Goal: Task Accomplishment & Management: Manage account settings

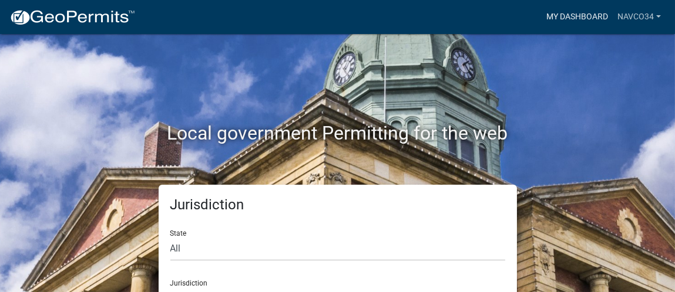
click at [573, 8] on link "My Dashboard" at bounding box center [576, 17] width 71 height 22
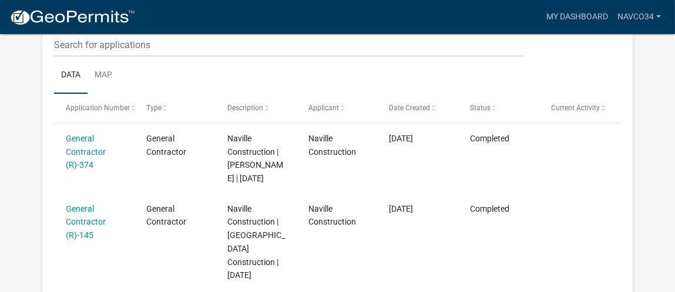
scroll to position [147, 0]
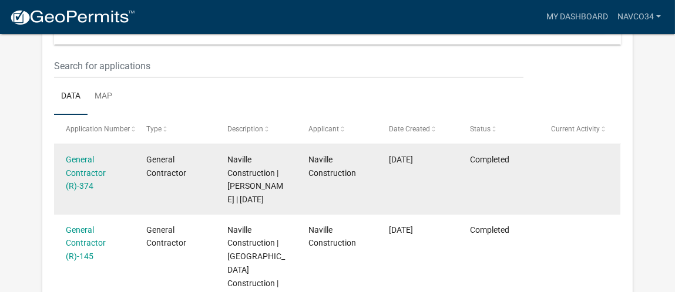
click at [75, 179] on div "General Contractor (R)-374" at bounding box center [95, 173] width 58 height 40
click at [83, 180] on div "General Contractor (R)-374" at bounding box center [95, 173] width 58 height 40
click at [90, 186] on link "General Contractor (R)-374" at bounding box center [86, 173] width 40 height 36
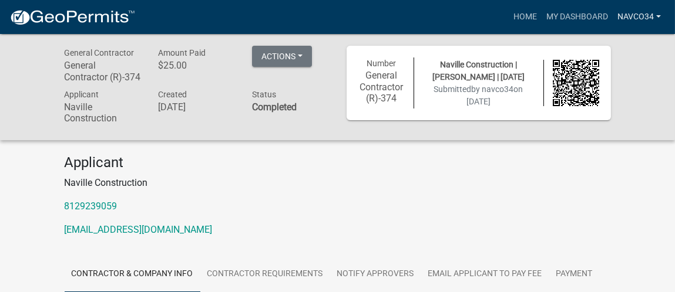
click at [626, 14] on link "navco34" at bounding box center [638, 17] width 53 height 22
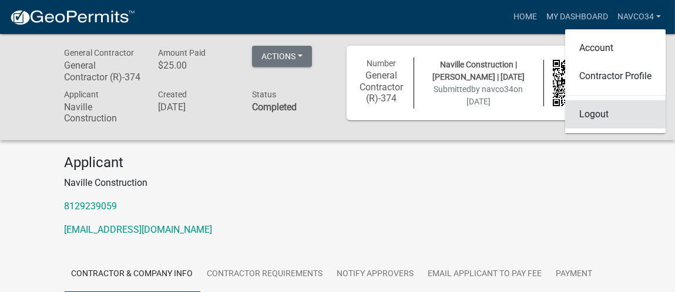
click at [605, 107] on link "Logout" at bounding box center [615, 114] width 100 height 28
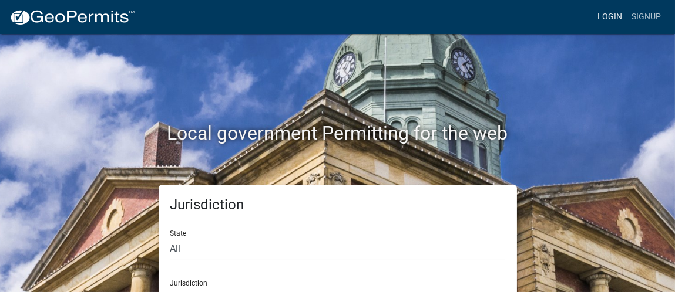
click at [606, 18] on link "Login" at bounding box center [609, 17] width 34 height 22
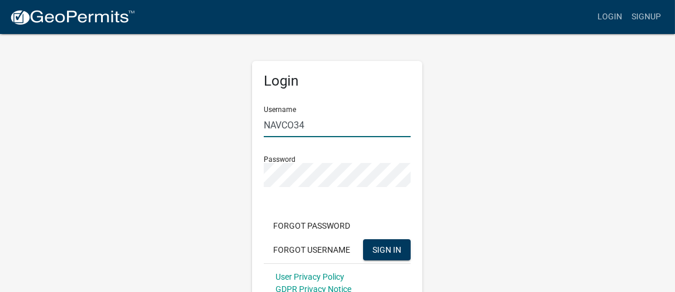
click at [332, 130] on input "NAVCO34" at bounding box center [337, 125] width 147 height 24
type input "navco34"
click at [379, 247] on span "SIGN IN" at bounding box center [386, 249] width 29 height 9
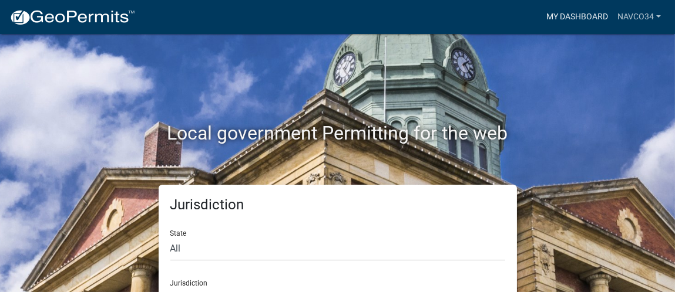
click at [568, 16] on link "My Dashboard" at bounding box center [576, 17] width 71 height 22
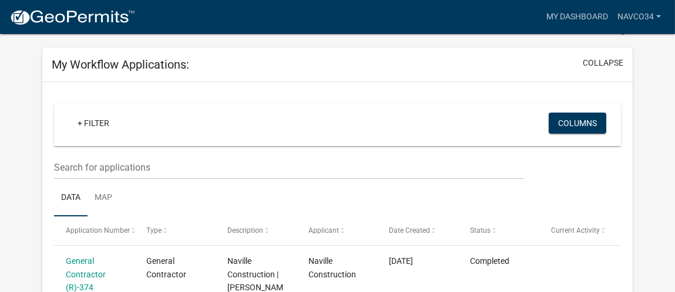
scroll to position [43, 0]
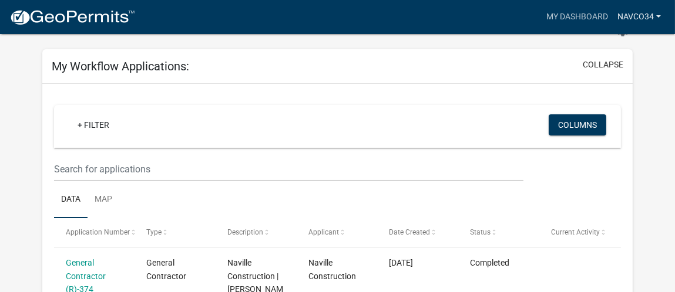
click at [641, 9] on link "navco34" at bounding box center [638, 17] width 53 height 22
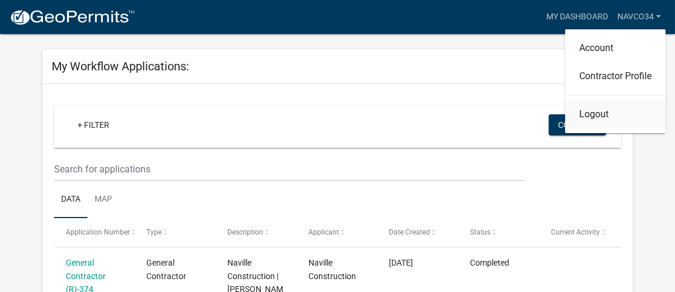
click at [609, 113] on link "Logout" at bounding box center [615, 114] width 100 height 28
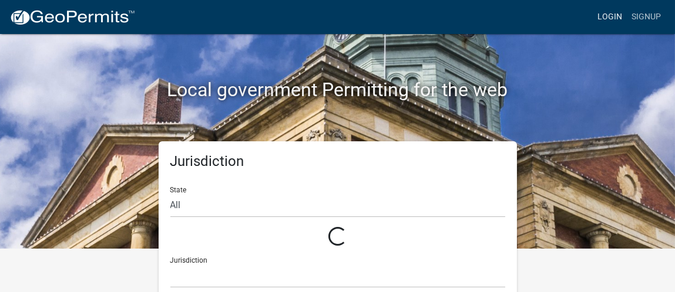
scroll to position [9, 0]
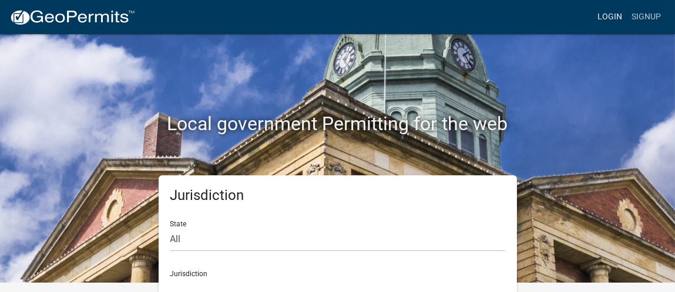
click at [611, 15] on link "Login" at bounding box center [609, 17] width 34 height 22
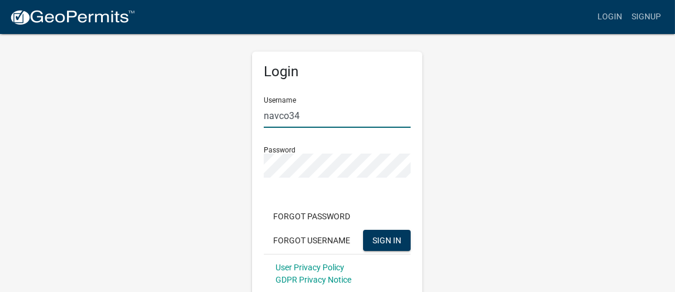
click at [359, 115] on input "navco34" at bounding box center [337, 116] width 147 height 24
type input "NAVCO"
click at [383, 246] on button "SIGN IN" at bounding box center [387, 240] width 48 height 21
